Goal: Information Seeking & Learning: Learn about a topic

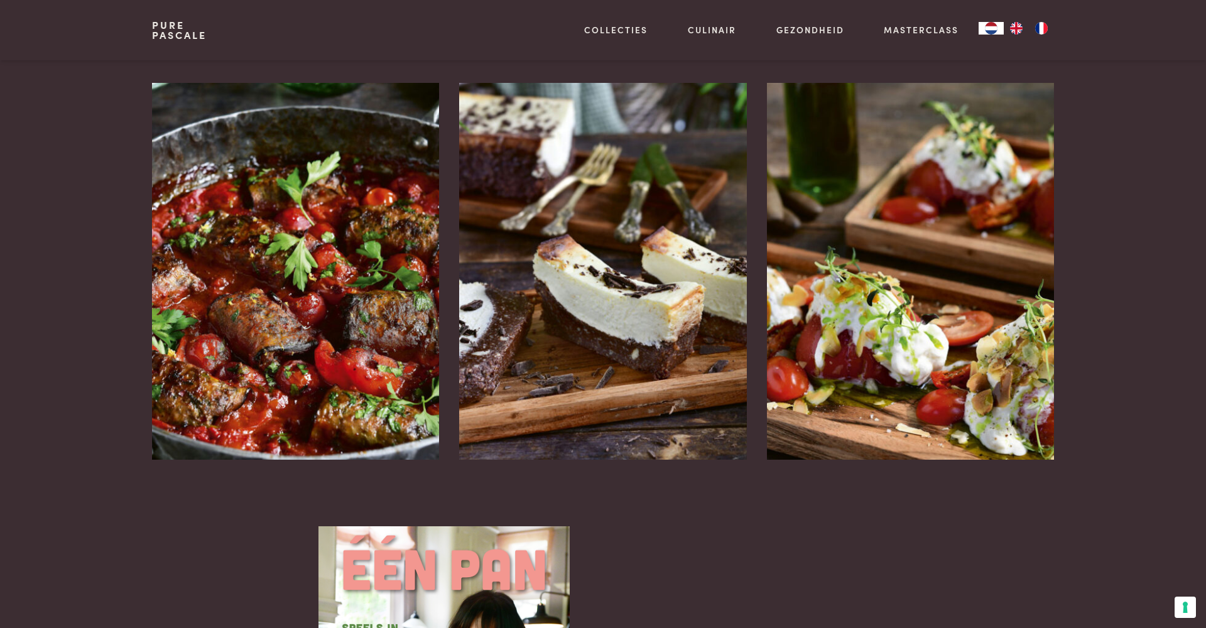
scroll to position [1594, 0]
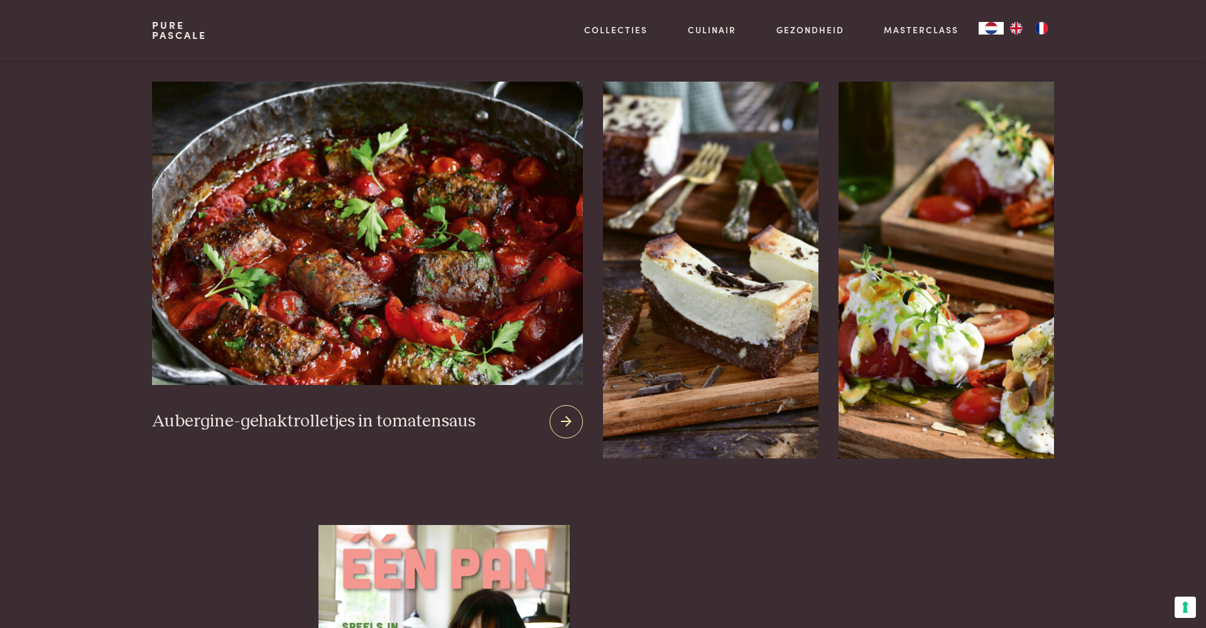
click at [437, 261] on img at bounding box center [367, 233] width 431 height 303
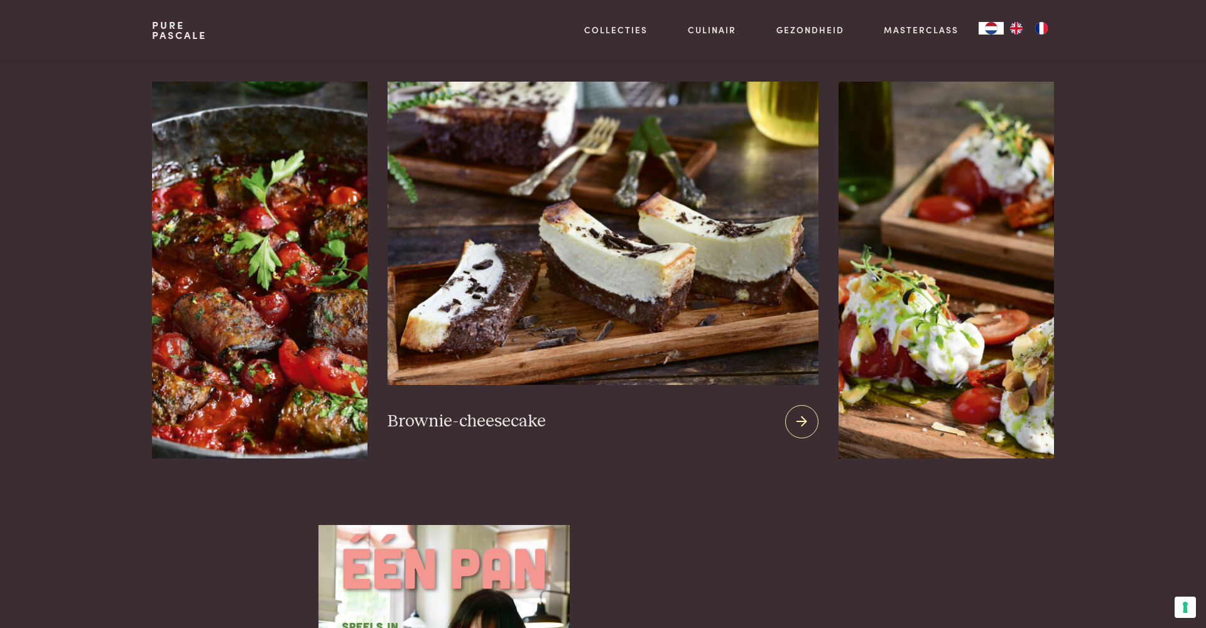
click at [584, 220] on img at bounding box center [603, 233] width 431 height 303
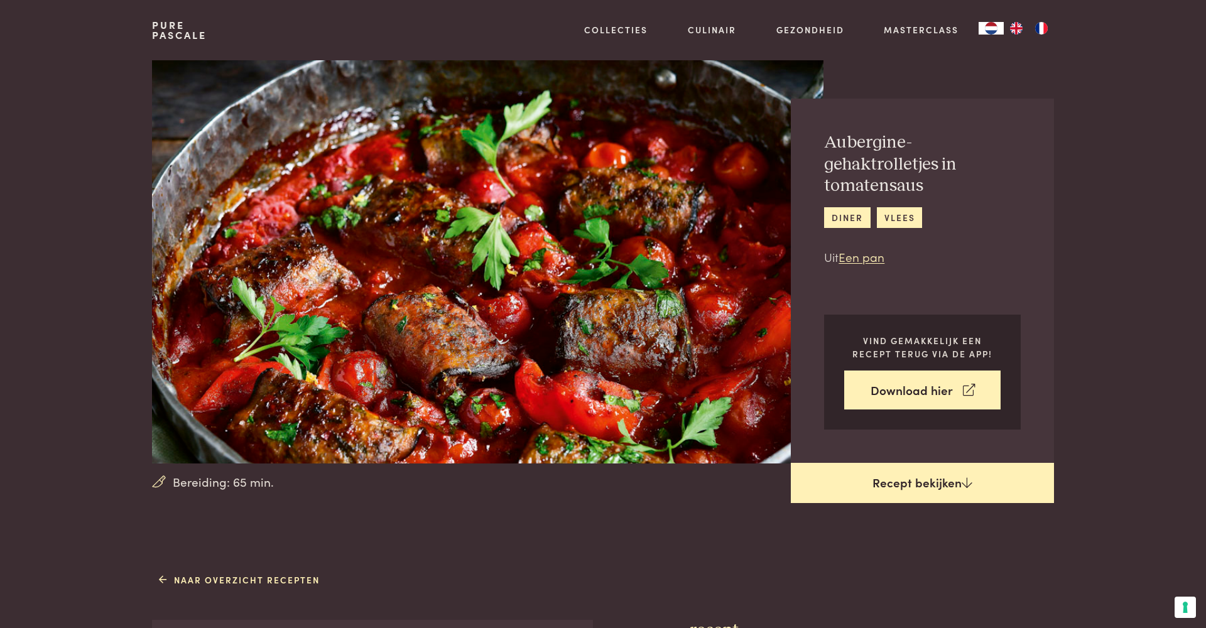
click at [896, 486] on link "Recept bekijken" at bounding box center [922, 483] width 263 height 40
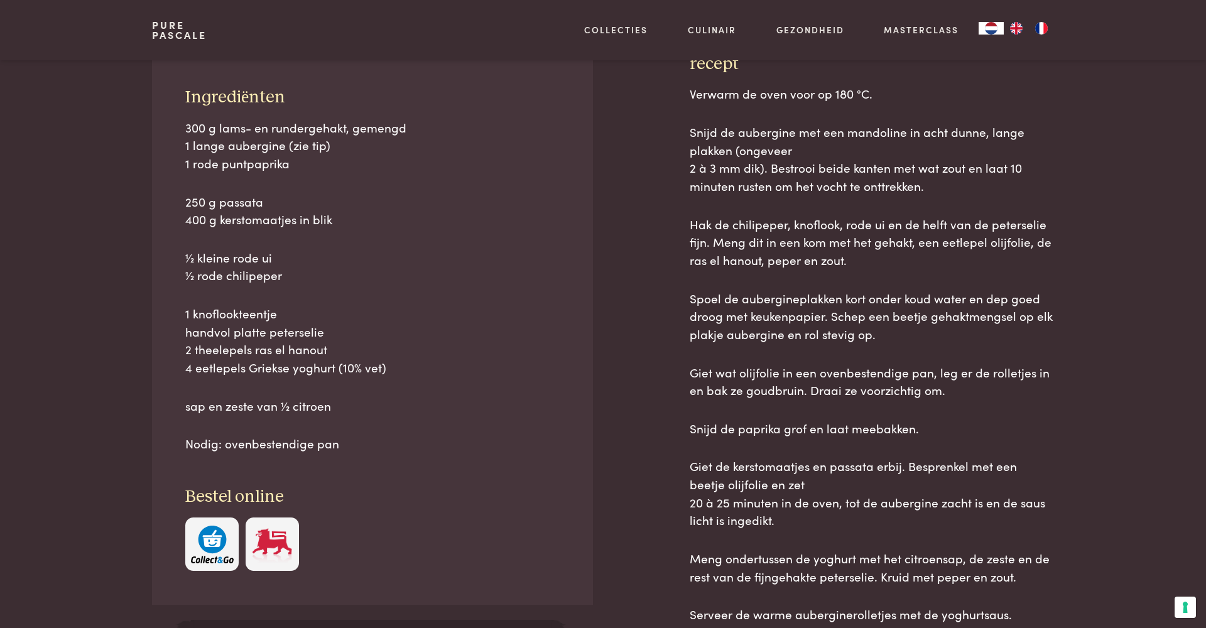
scroll to position [567, 0]
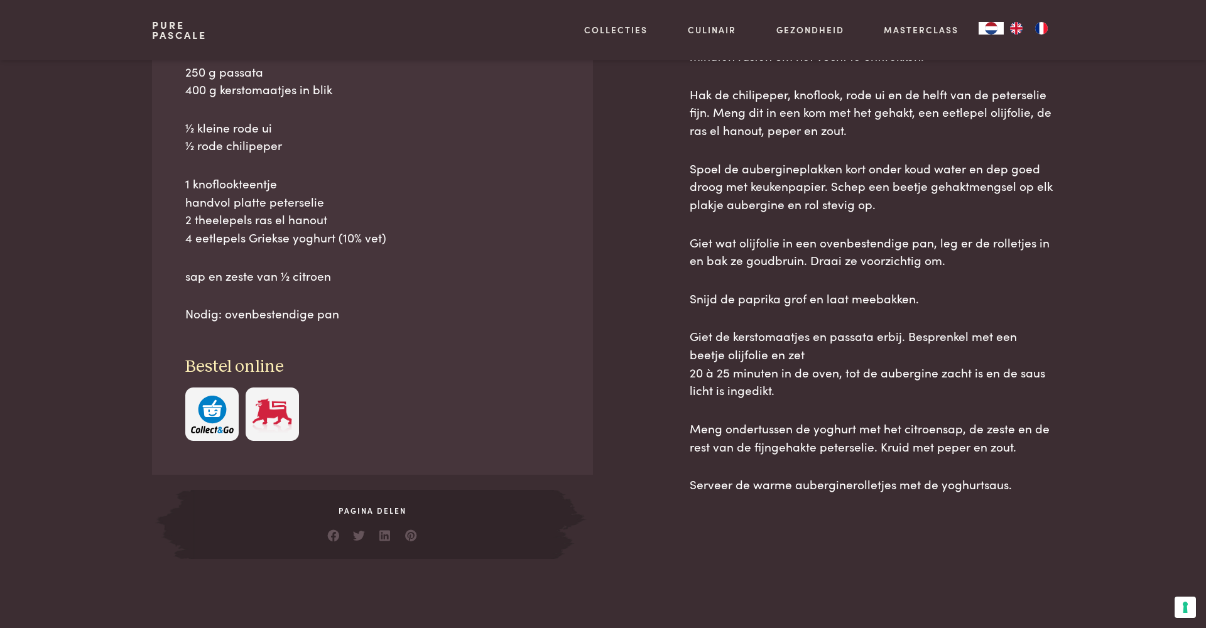
scroll to position [698, 0]
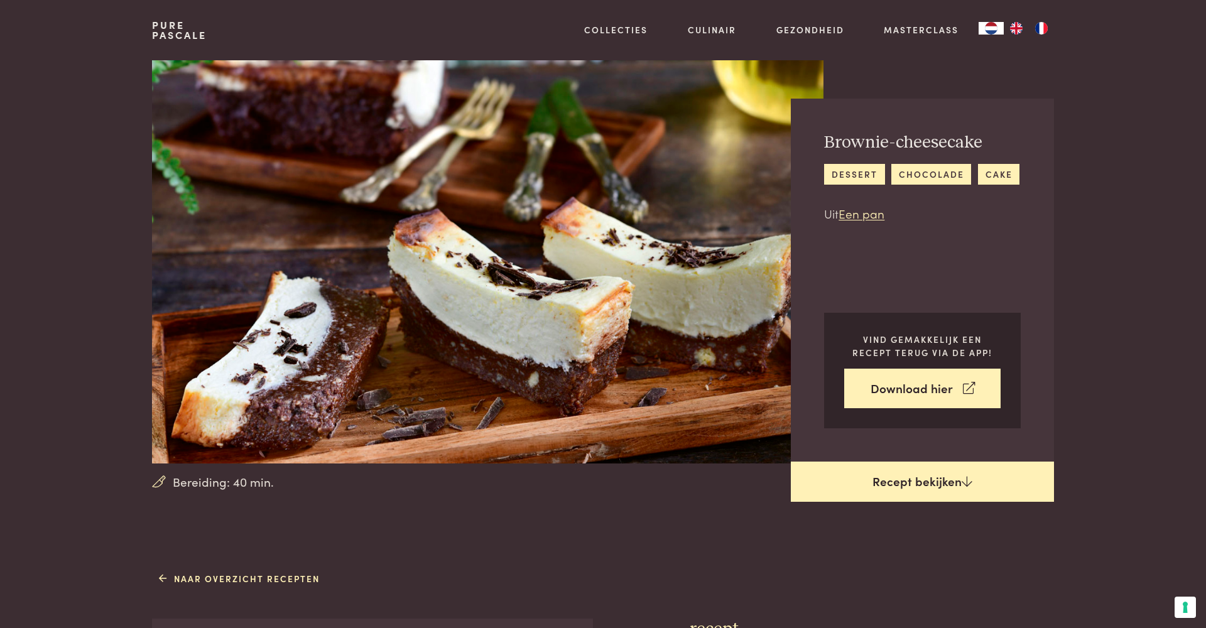
click at [933, 483] on link "Recept bekijken" at bounding box center [922, 482] width 263 height 40
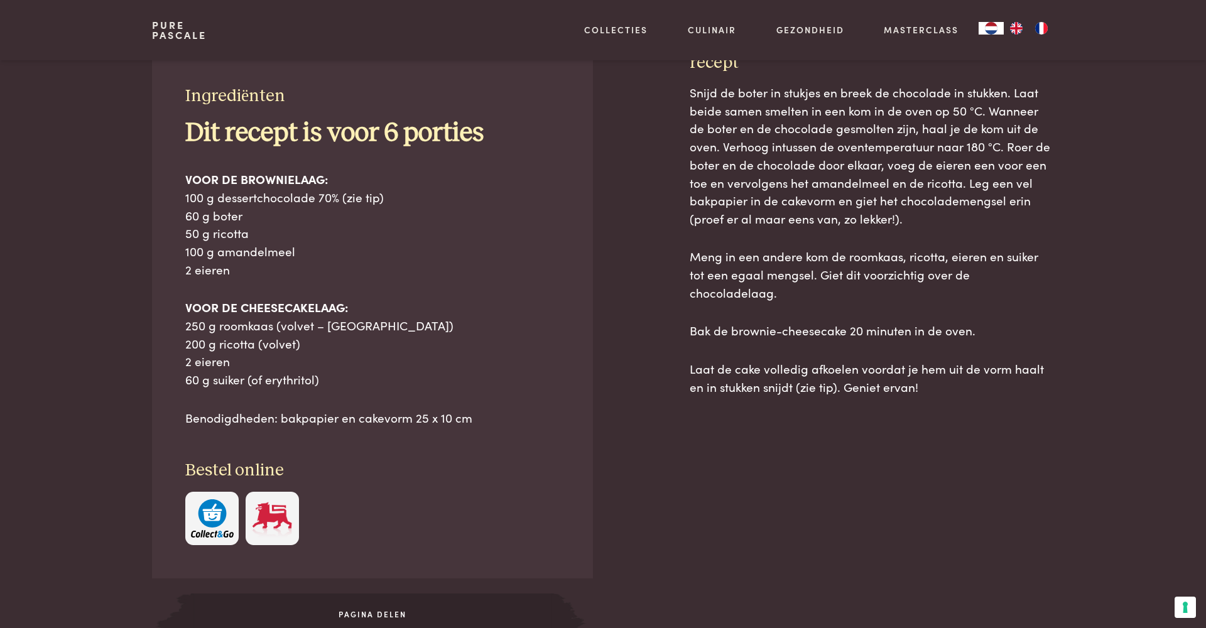
scroll to position [567, 0]
